Goal: Information Seeking & Learning: Learn about a topic

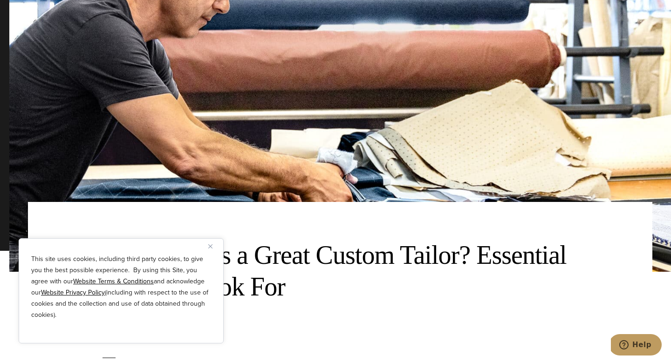
scroll to position [149, 0]
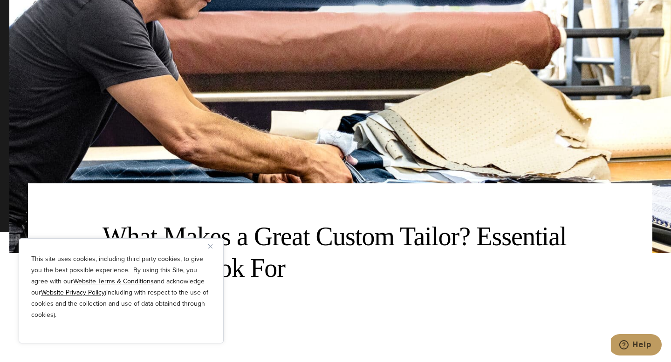
click at [210, 245] on img "Close" at bounding box center [210, 247] width 4 height 4
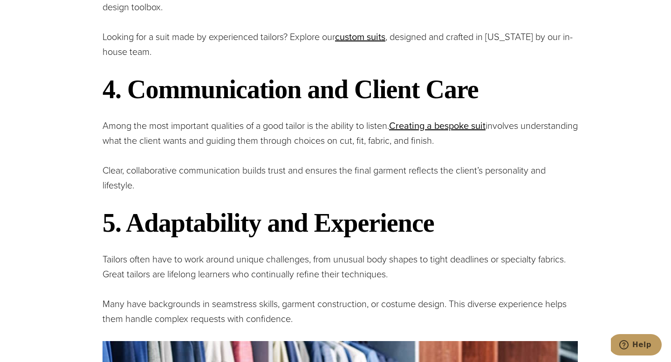
scroll to position [1360, 0]
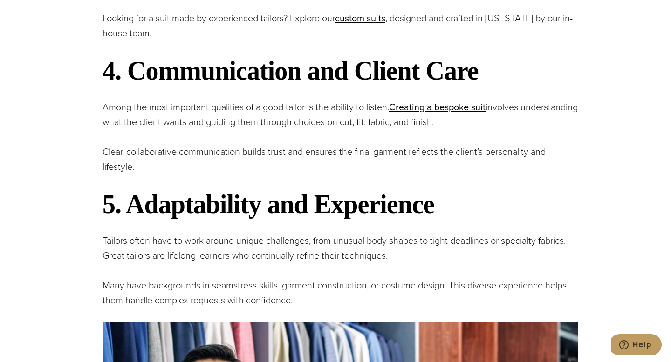
click at [544, 220] on h2 "5. Adaptability and Experience" at bounding box center [339, 204] width 475 height 31
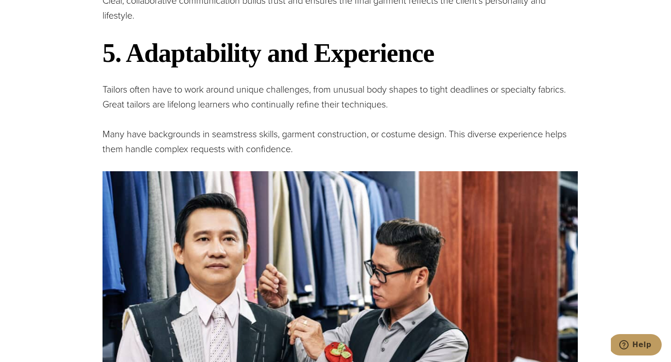
scroll to position [1528, 0]
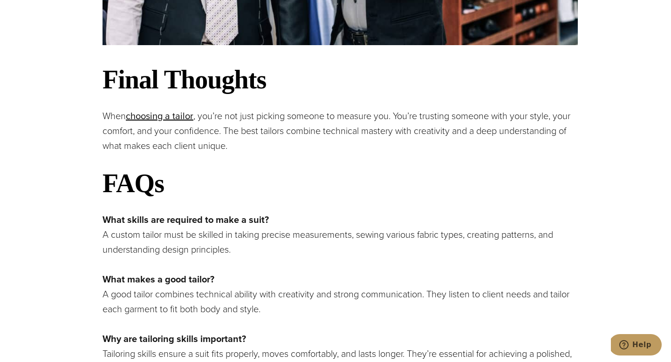
scroll to position [1956, 0]
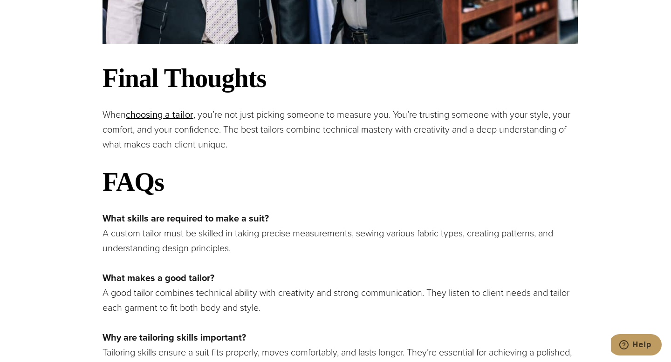
click at [570, 198] on h2 "FAQs" at bounding box center [339, 182] width 475 height 31
click at [384, 152] on p "When choosing a tailor opens in a new tab , you’re not just picking someone to …" at bounding box center [339, 129] width 475 height 45
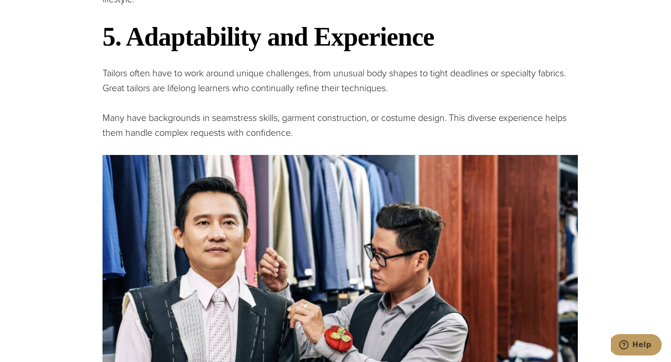
scroll to position [1509, 0]
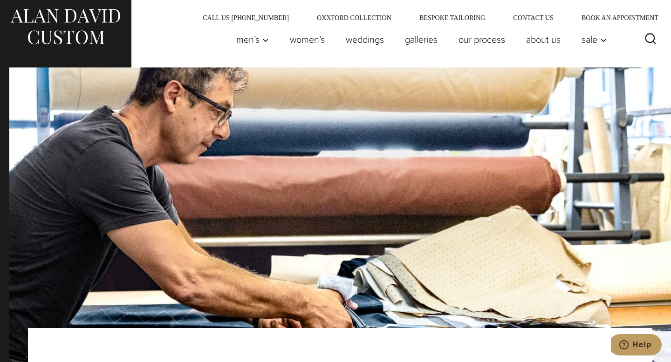
scroll to position [0, 0]
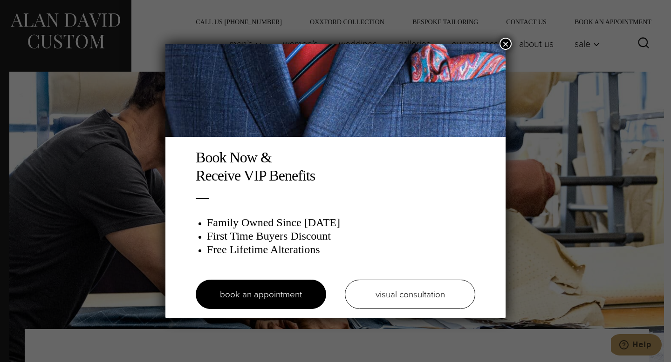
click at [505, 43] on button "×" at bounding box center [505, 44] width 12 height 12
